Goal: Check status: Check status

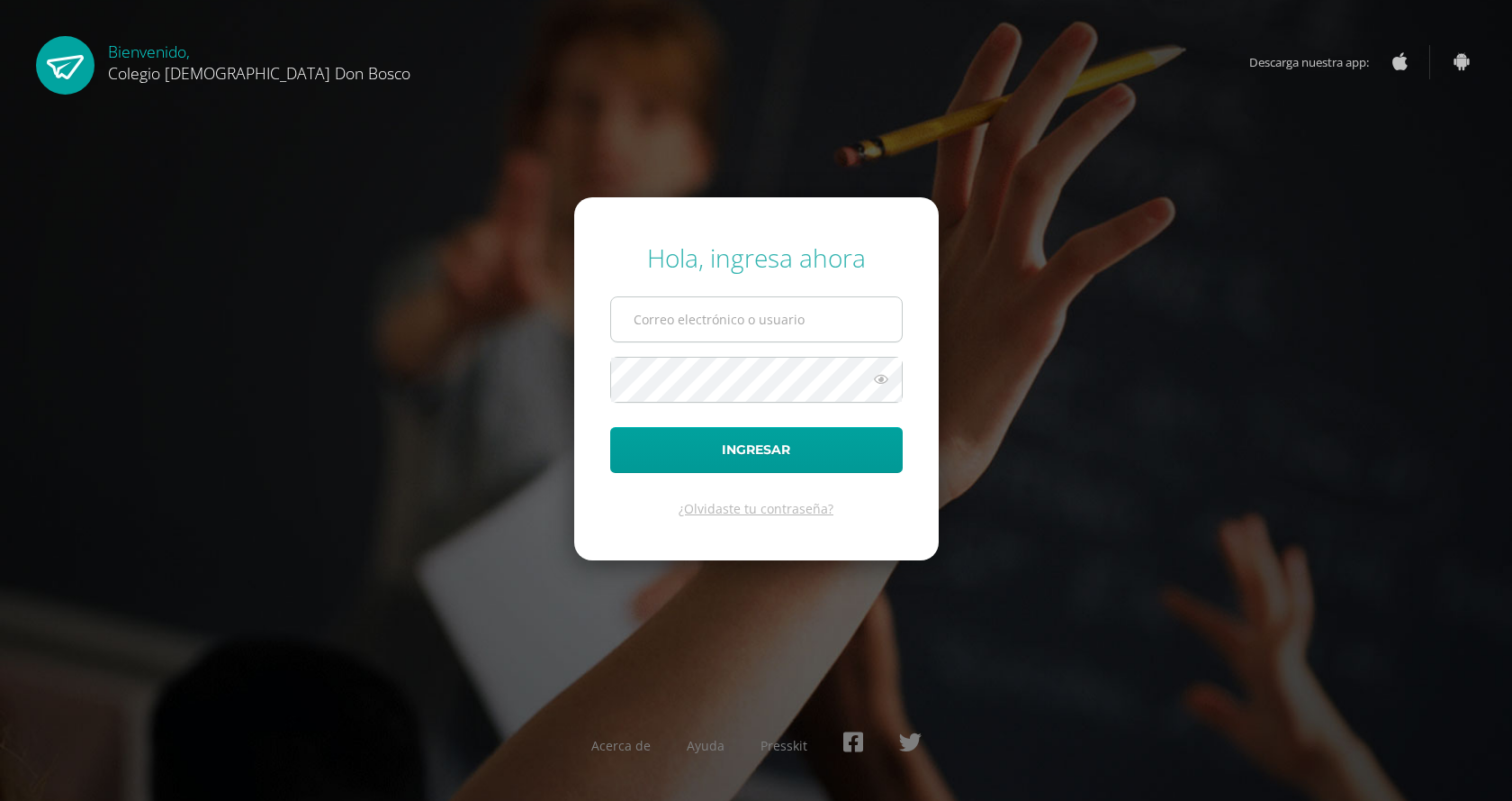
type input "c.chavez.1bdb@gmail.com"
click at [802, 318] on input "c.chavez.1bdb@gmail.com" at bounding box center [756, 319] width 291 height 44
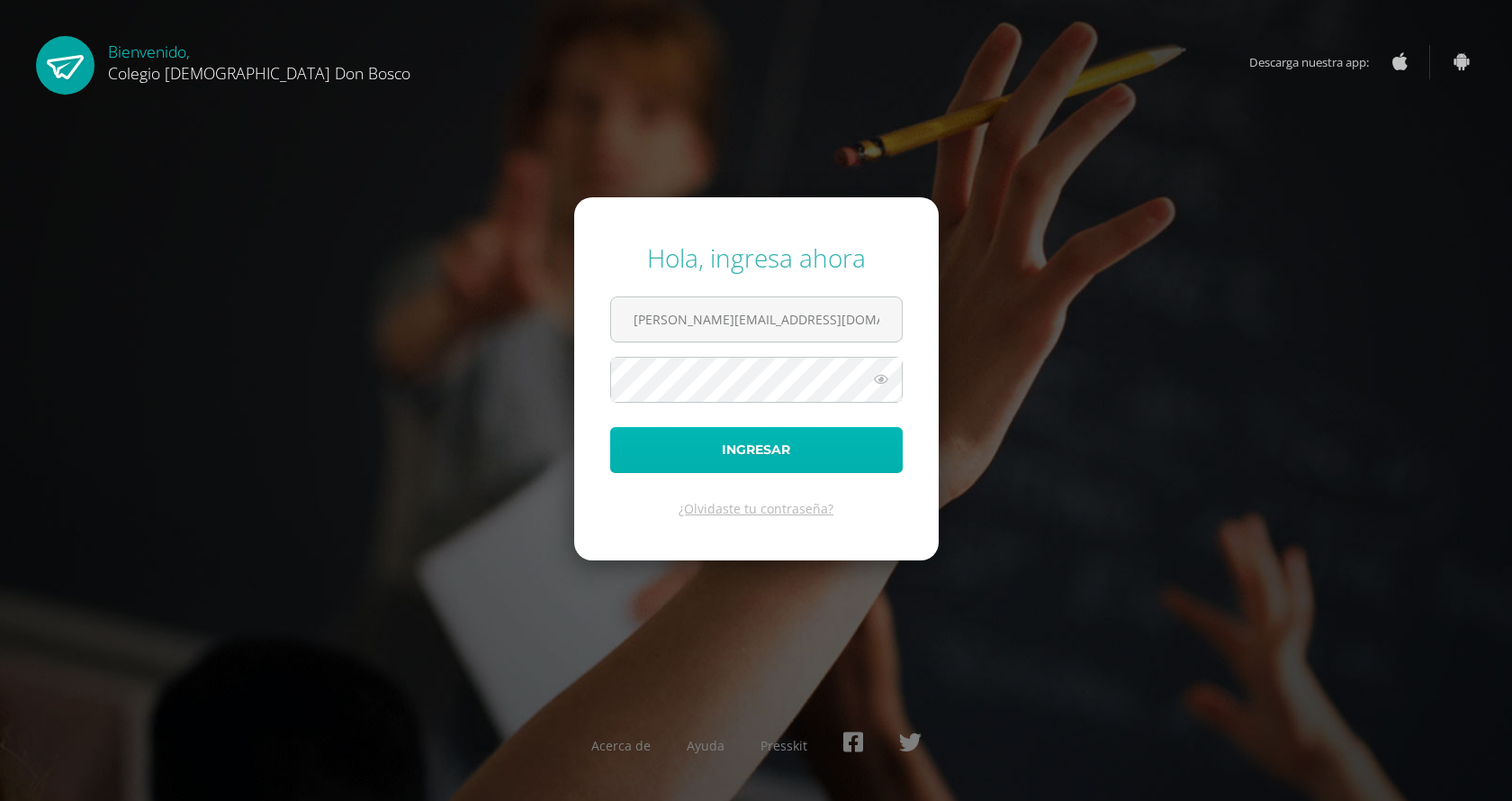
click at [768, 455] on button "Ingresar" at bounding box center [756, 449] width 293 height 46
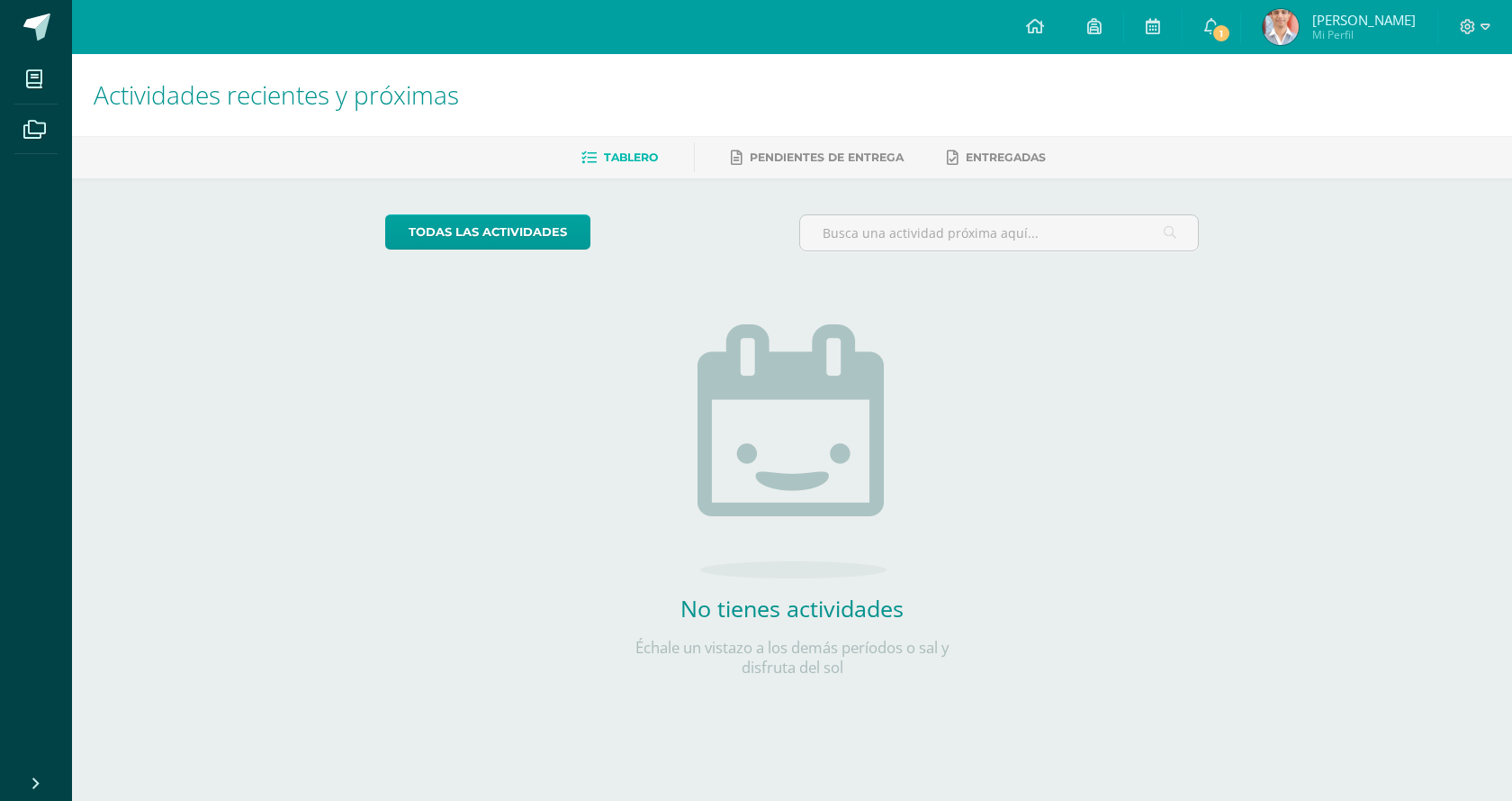
click at [1283, 21] on img at bounding box center [1281, 27] width 36 height 36
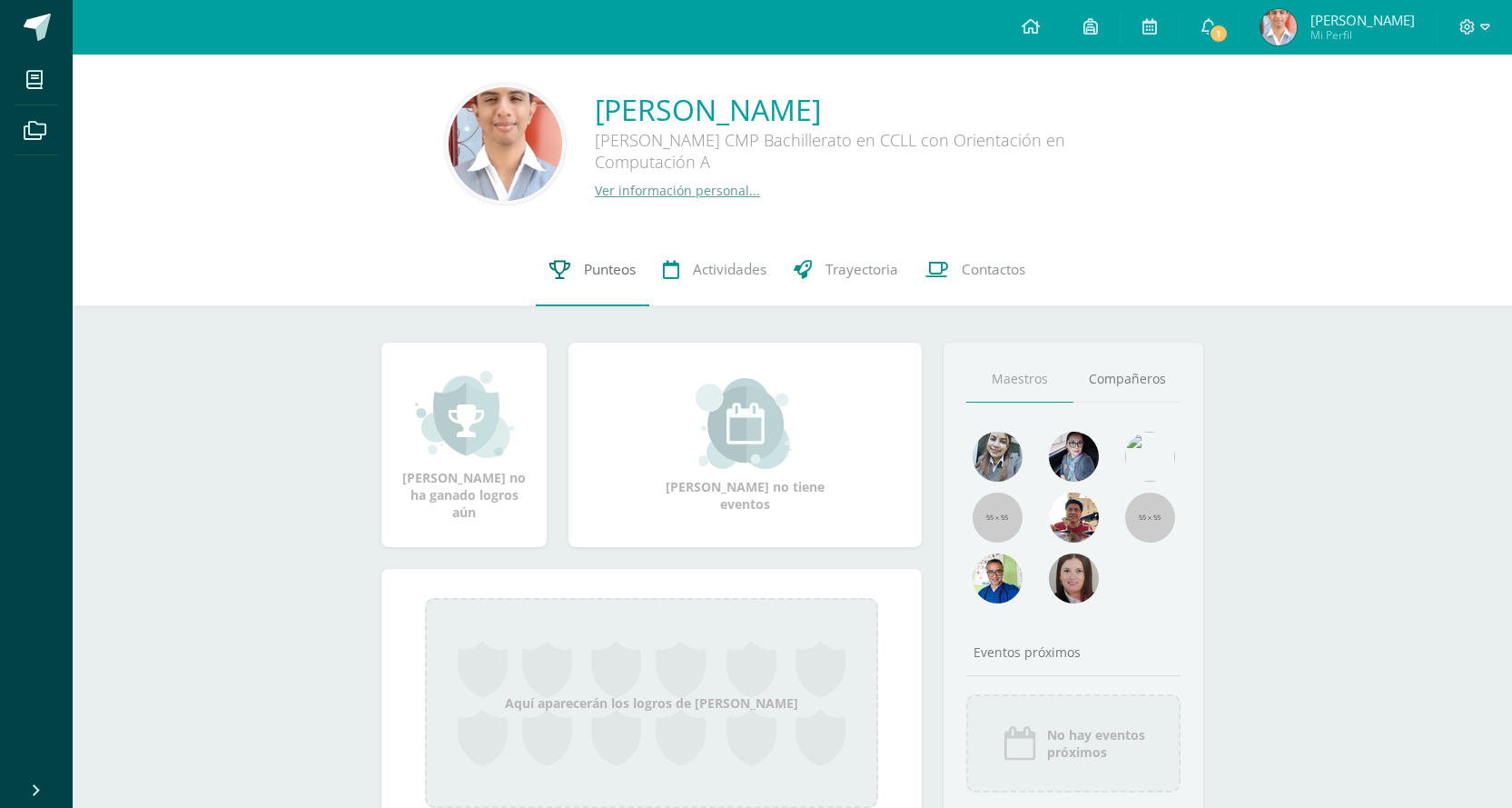
click at [598, 269] on span "Punteos" at bounding box center [609, 270] width 52 height 19
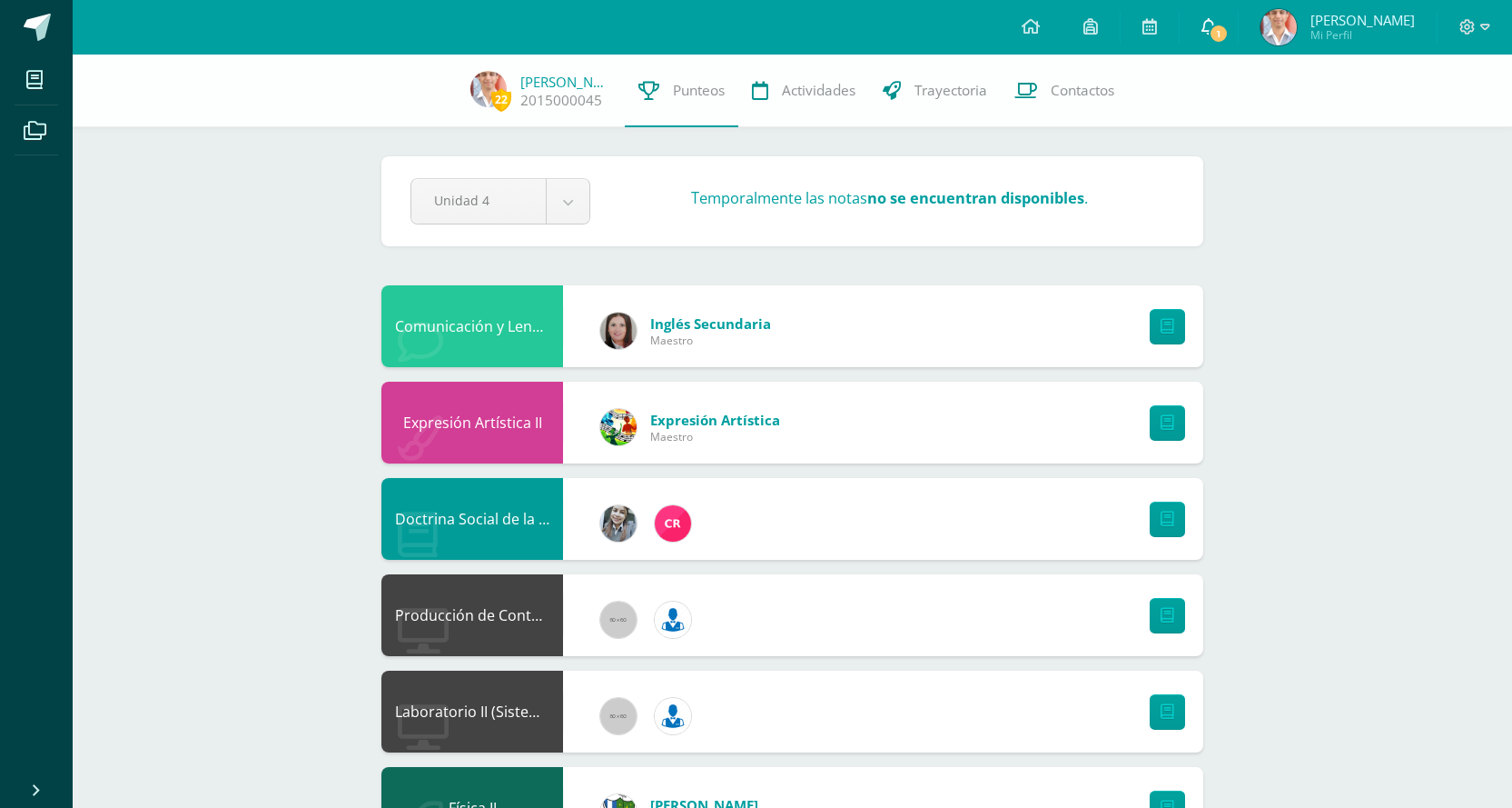
click at [1216, 34] on span "1" at bounding box center [1218, 33] width 20 height 20
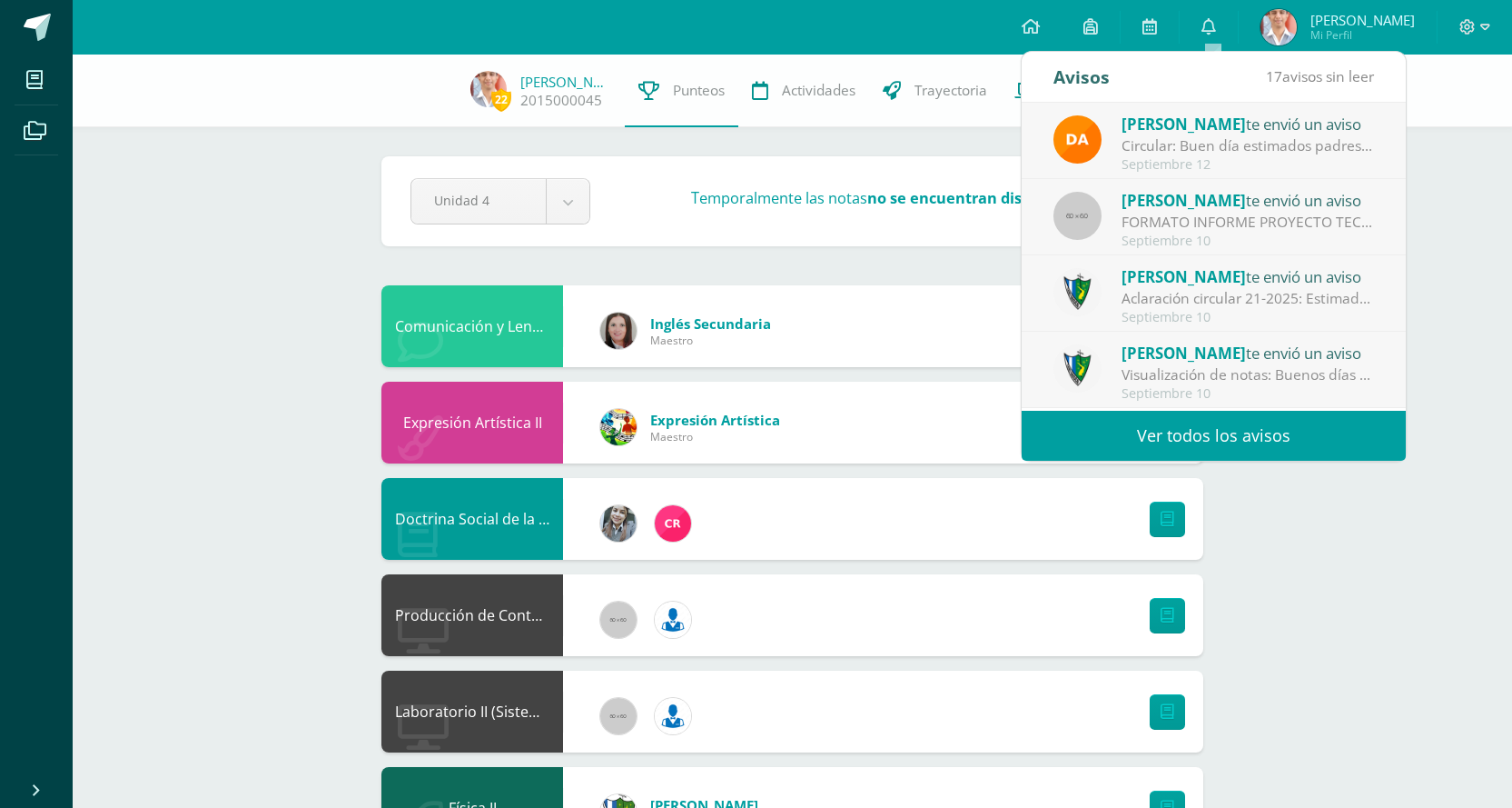
click at [1243, 148] on div "Circular: Buen día estimados padres de familia, por este medio les envío un cor…" at bounding box center [1248, 146] width 252 height 21
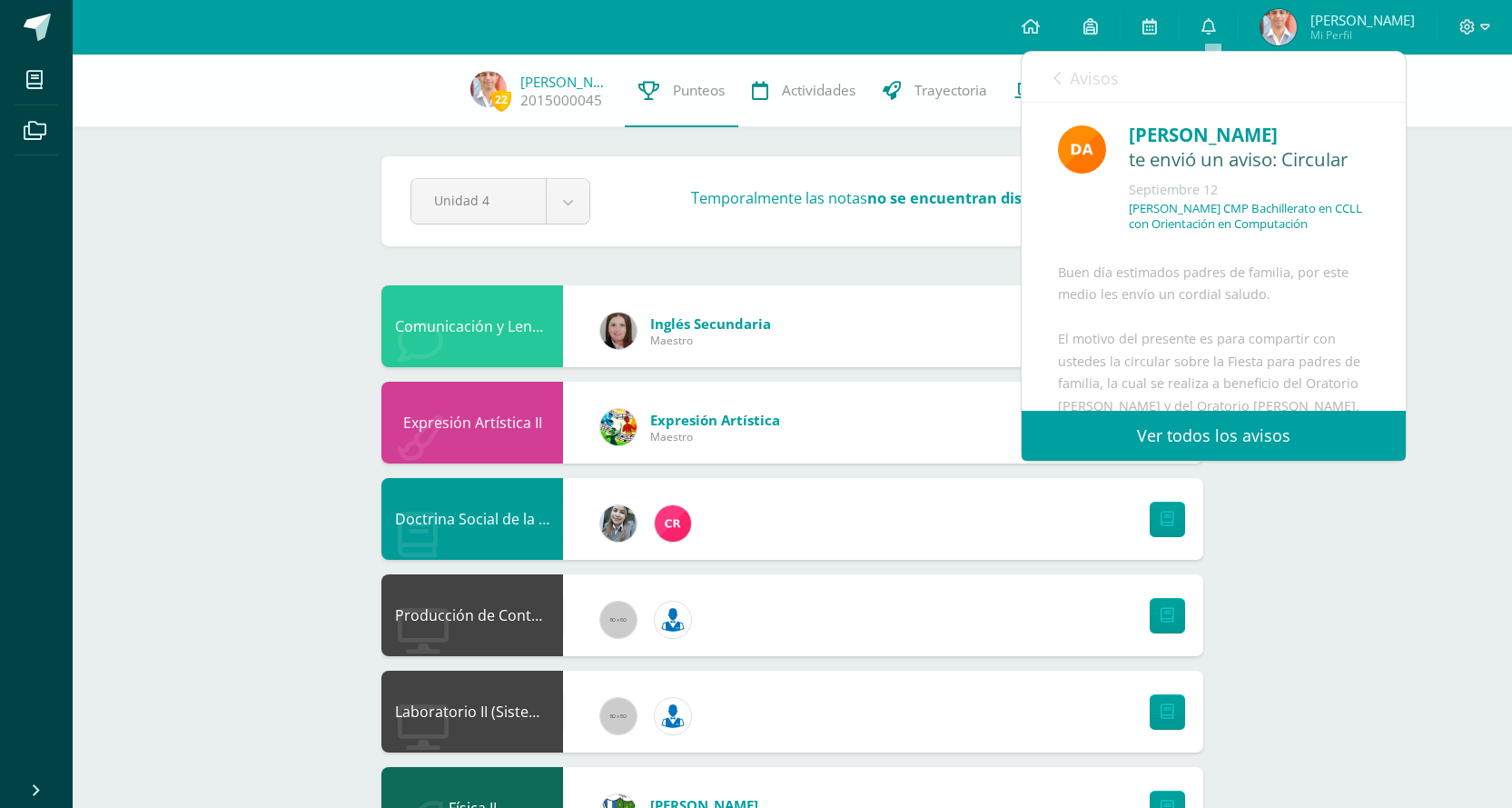
click at [1239, 364] on div "Buen día estimados padres de familia, por este medio les envío un cordial salud…" at bounding box center [1214, 491] width 311 height 458
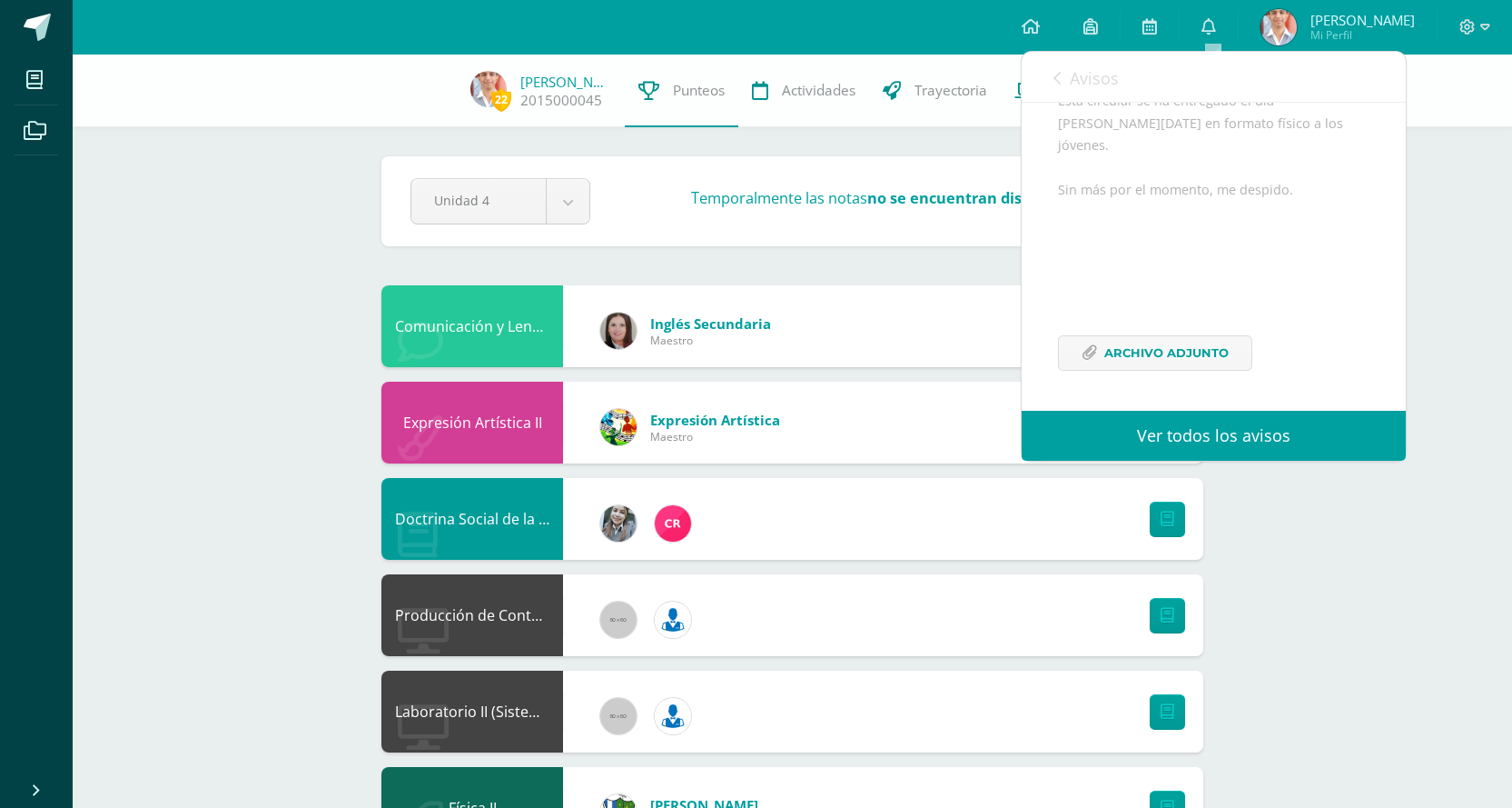
scroll to position [349, 0]
click at [1216, 355] on span "Archivo Adjunto" at bounding box center [1166, 352] width 124 height 33
